Goal: Find specific page/section: Find specific page/section

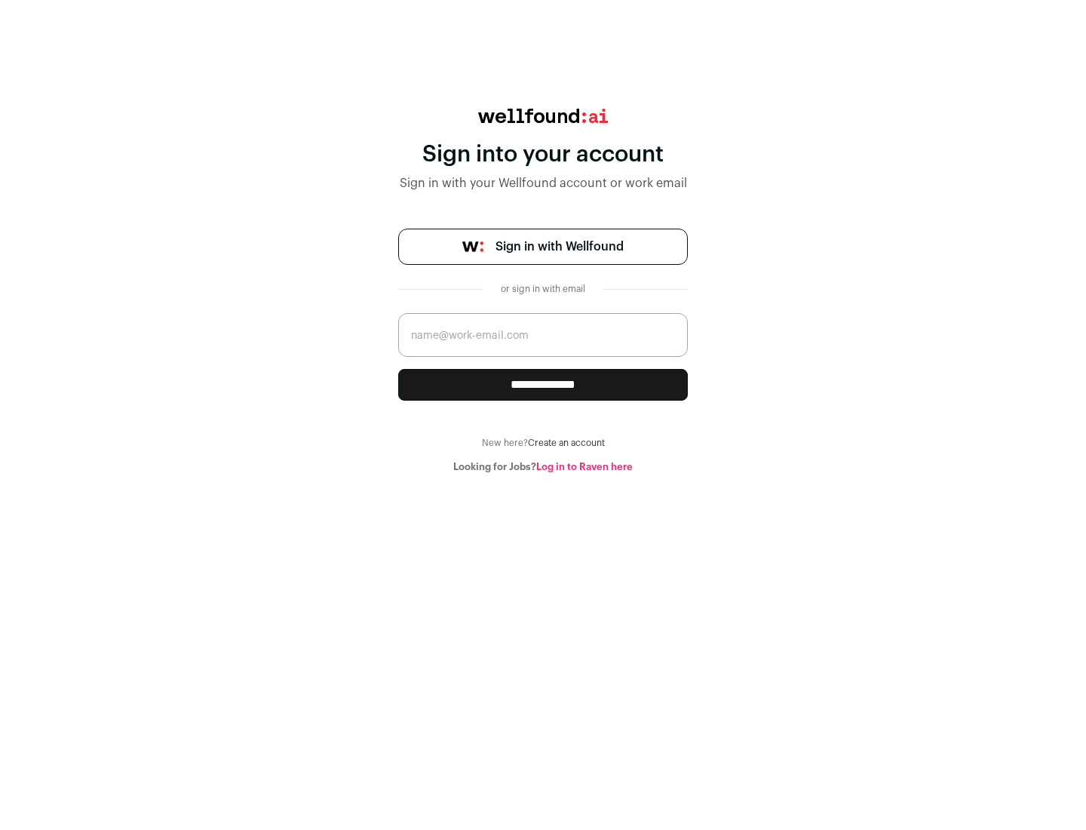
click at [559, 247] on span "Sign in with Wellfound" at bounding box center [560, 247] width 128 height 18
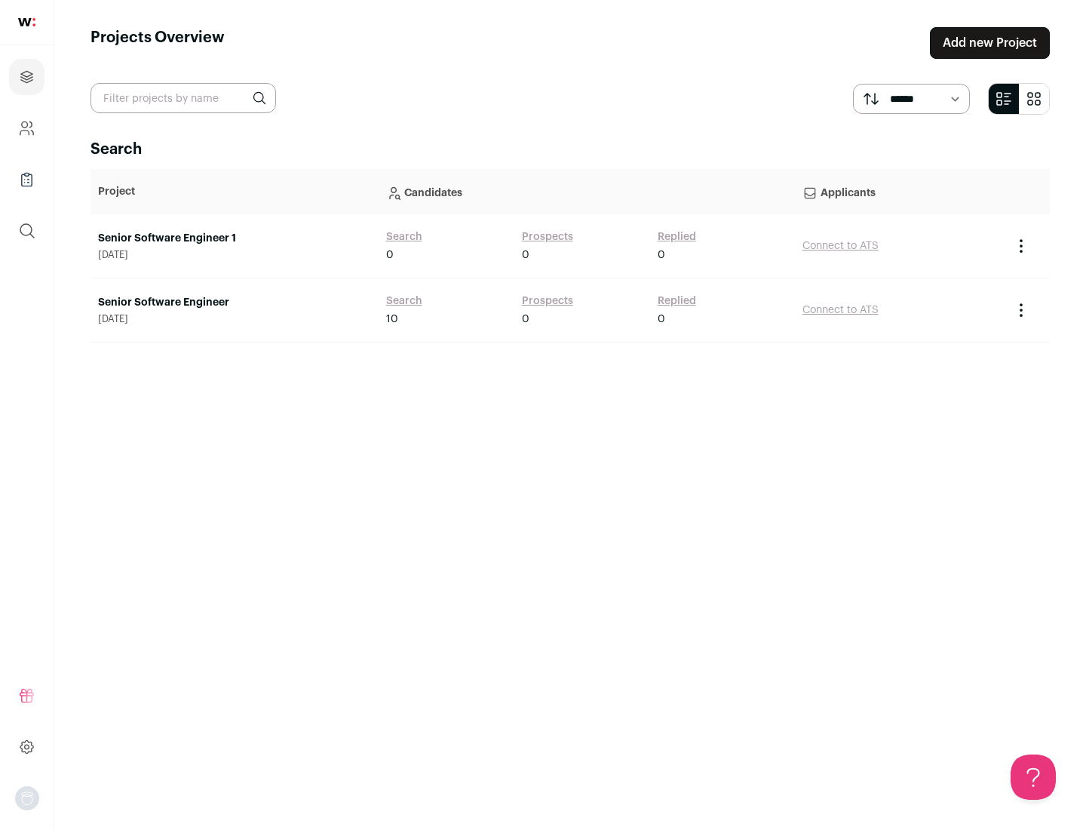
click at [234, 303] on link "Senior Software Engineer" at bounding box center [234, 302] width 273 height 15
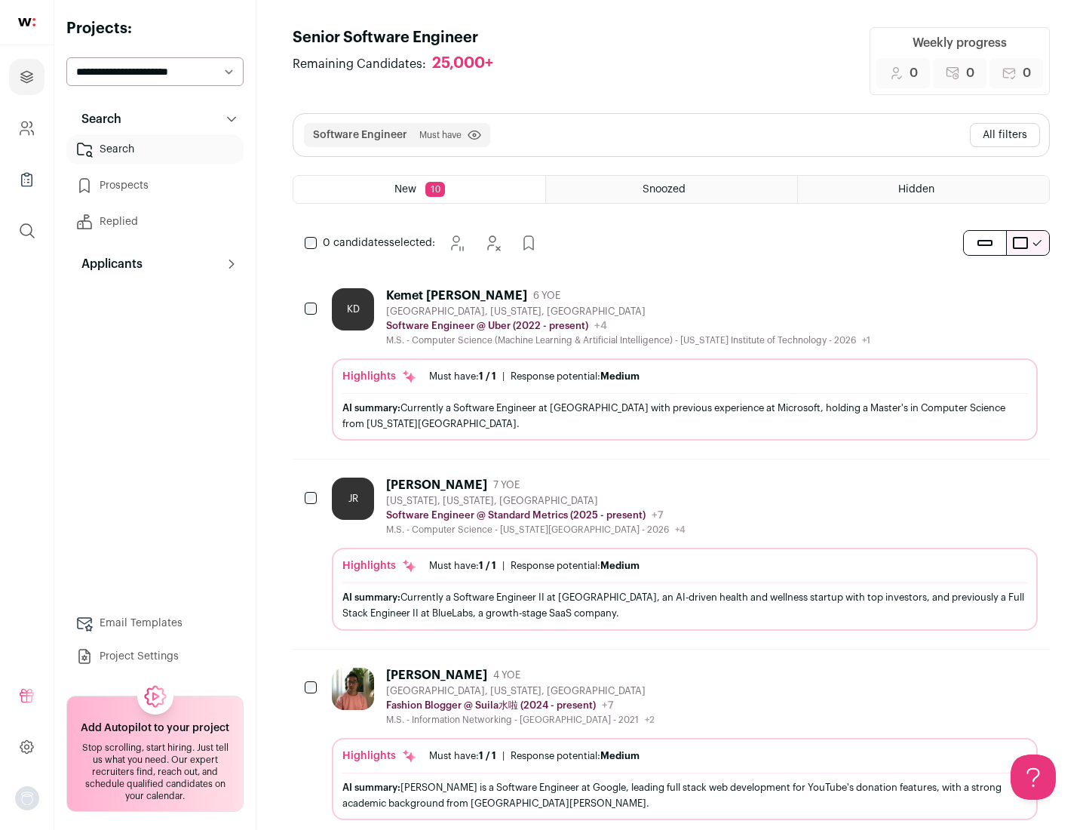
click at [672, 364] on div "Highlights Must have: 1 / 1 How many must haves have been fulfilled? | Response…" at bounding box center [685, 399] width 706 height 82
